Goal: Communication & Community: Answer question/provide support

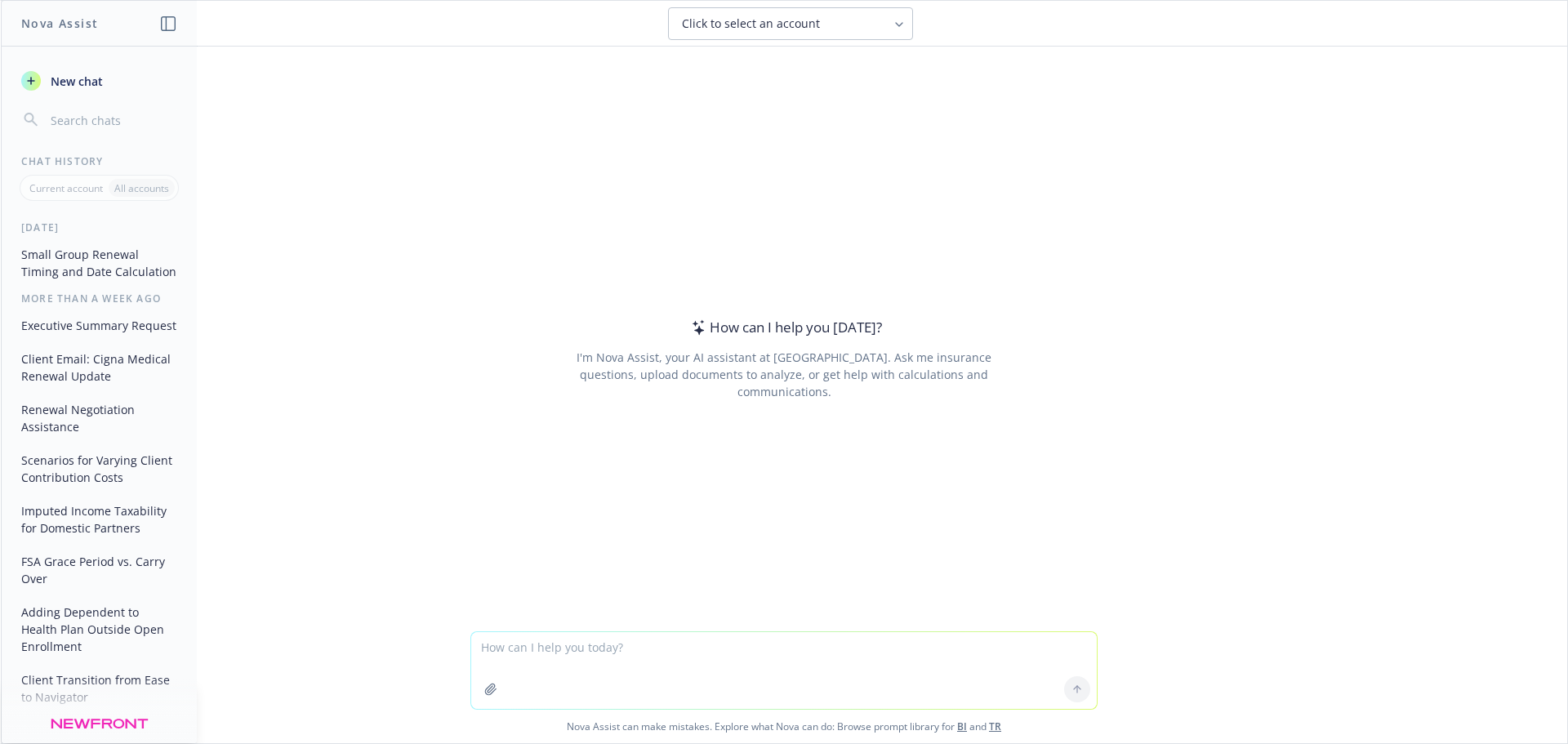
click at [596, 659] on textarea at bounding box center [784, 671] width 626 height 77
type textarea "f"
paste textarea "Hi [PERSON_NAME], I hope you’re doing well! We’re excited to meet [DATE]. We’ve…"
type textarea "Clean this email I'm sending to a prospect Hi [PERSON_NAME], I hope you’re doin…"
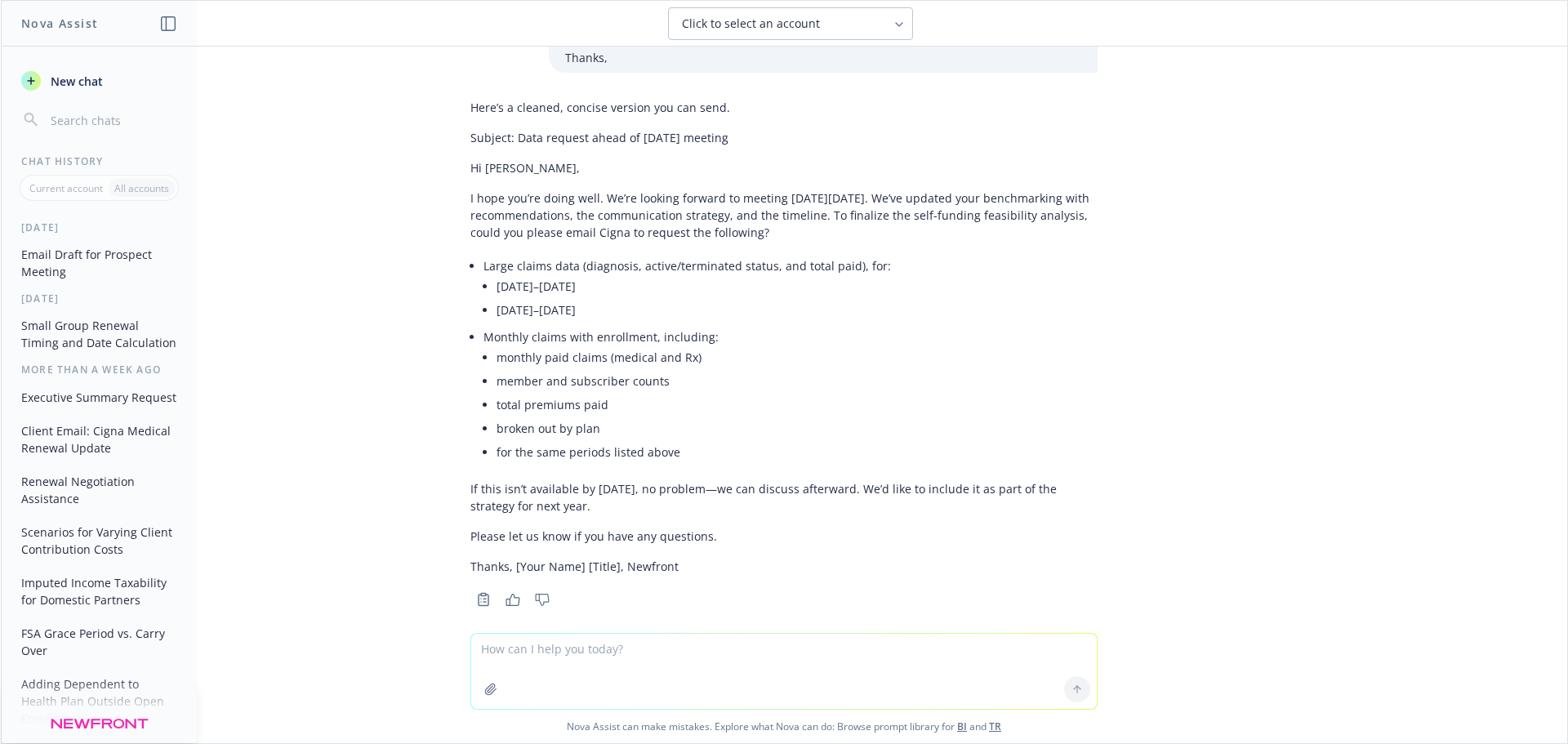
scroll to position [323, 0]
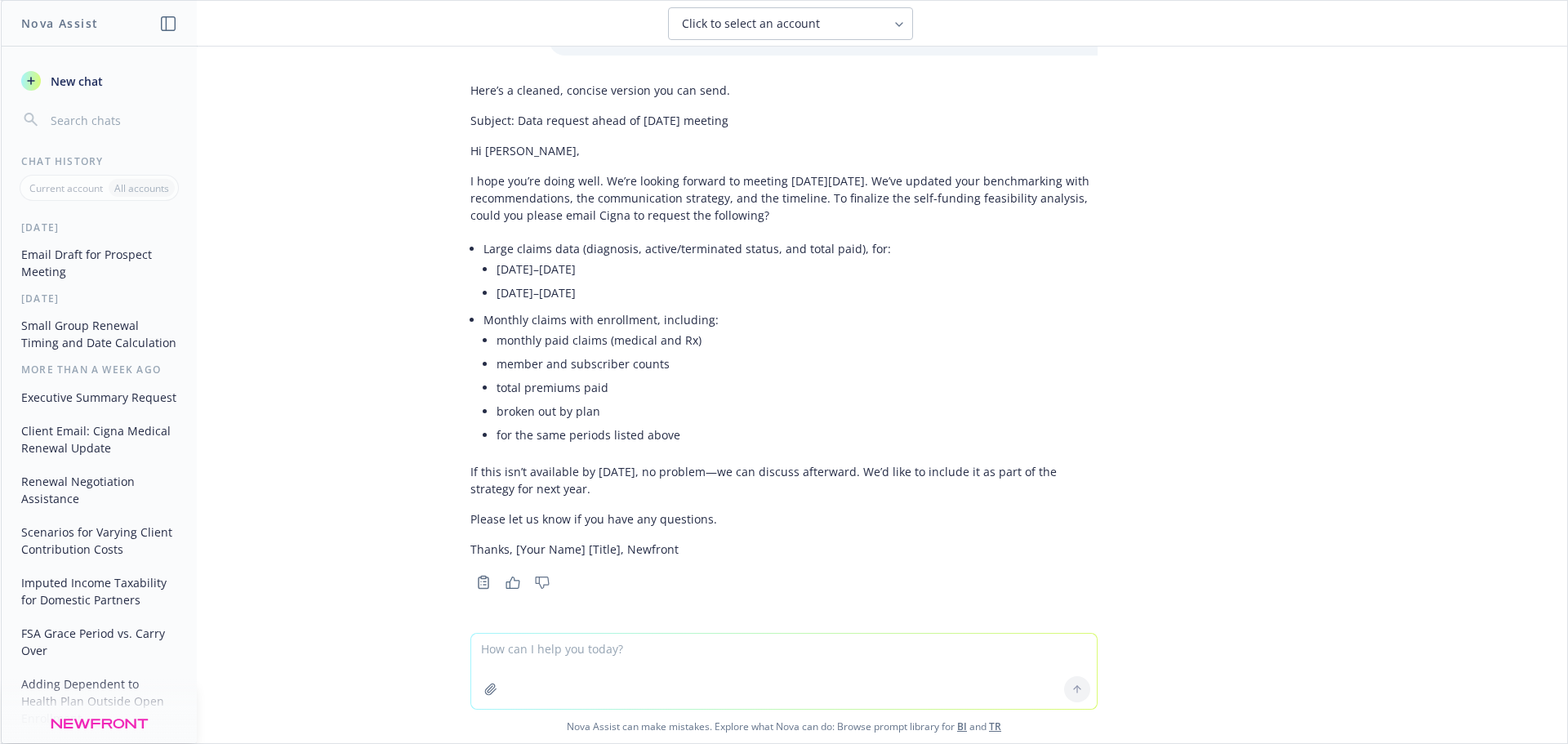
click at [569, 483] on p "If this isn’t available by [DATE], no problem—we can discuss afterward. We’d li…" at bounding box center [784, 480] width 627 height 34
